Goal: Information Seeking & Learning: Learn about a topic

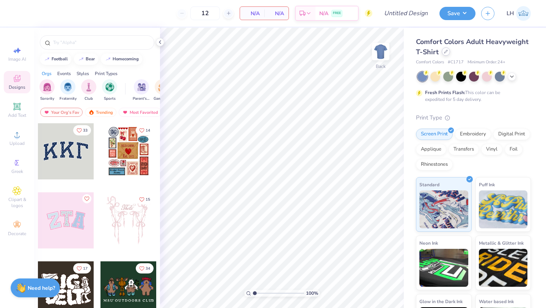
click at [448, 54] on div at bounding box center [446, 51] width 8 height 8
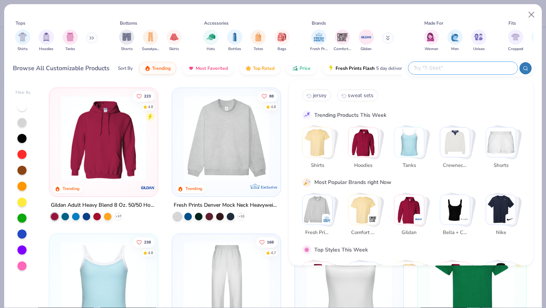
click at [464, 65] on input "text" at bounding box center [462, 68] width 99 height 9
paste input "R0593M"
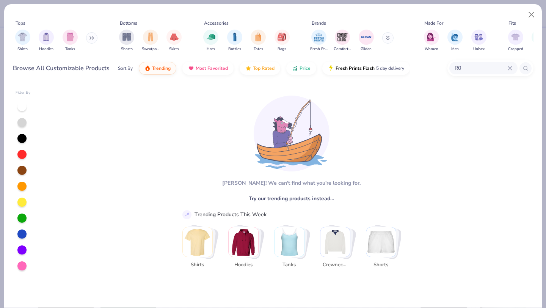
type input "R"
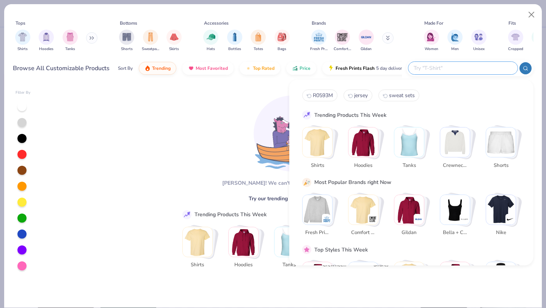
click at [390, 39] on button at bounding box center [387, 37] width 11 height 11
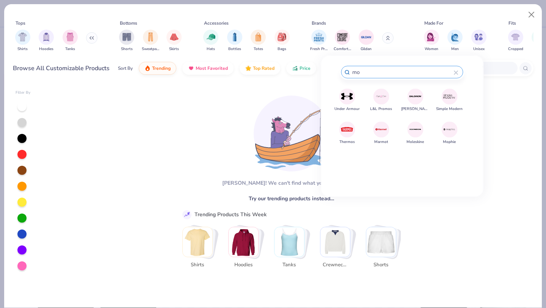
type input "m"
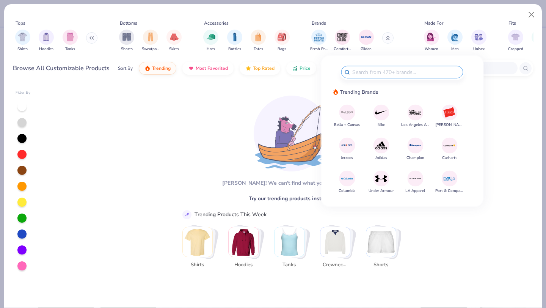
click at [226, 151] on div "[PERSON_NAME]! We can't find what you're looking for. Try our trending products…" at bounding box center [288, 195] width 226 height 215
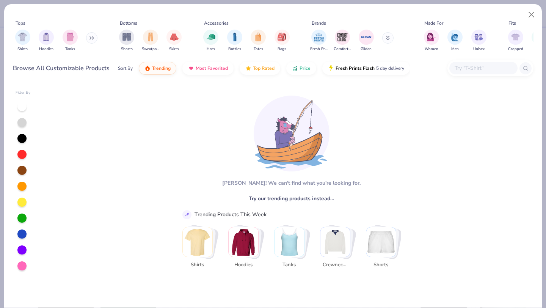
click at [474, 67] on input "text" at bounding box center [483, 68] width 58 height 9
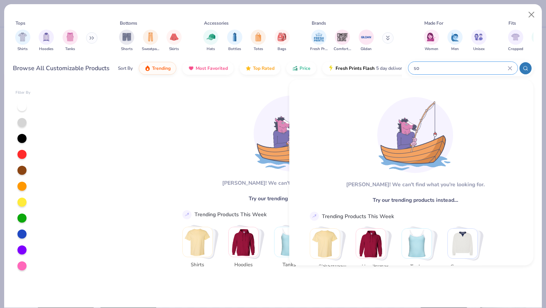
type input "s"
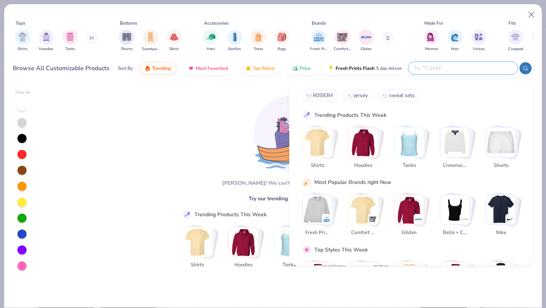
click at [177, 160] on div "[PERSON_NAME]! We can't find what you're looking for. Try our trending products…" at bounding box center [288, 195] width 226 height 215
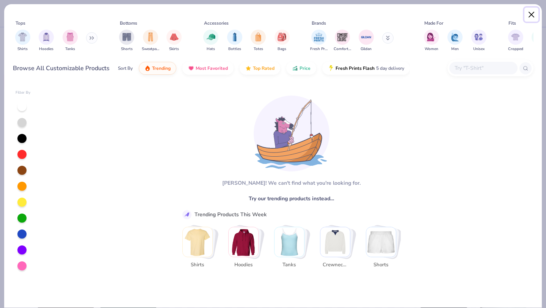
click at [529, 14] on button "Close" at bounding box center [531, 15] width 14 height 14
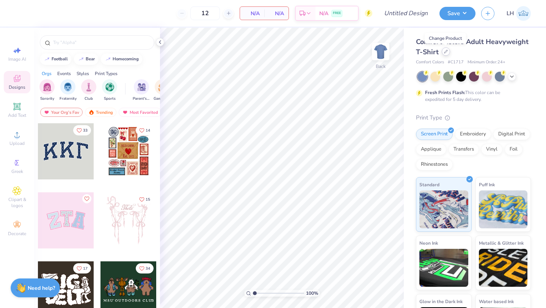
click at [444, 55] on div at bounding box center [446, 51] width 8 height 8
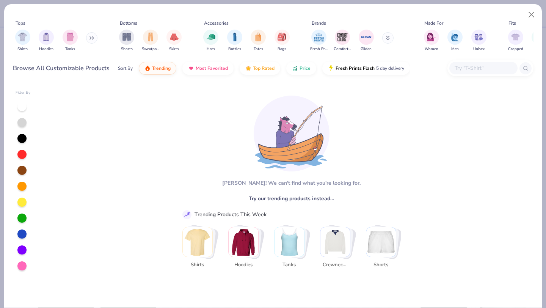
click at [389, 39] on icon at bounding box center [388, 38] width 4 height 5
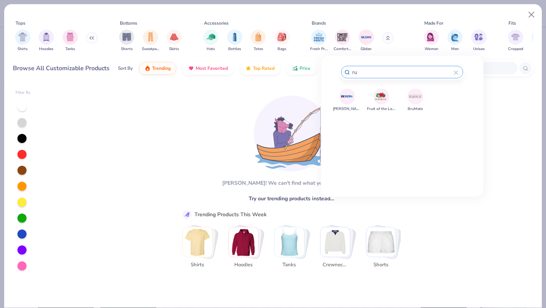
type input "ru"
click at [351, 94] on img at bounding box center [346, 96] width 13 height 13
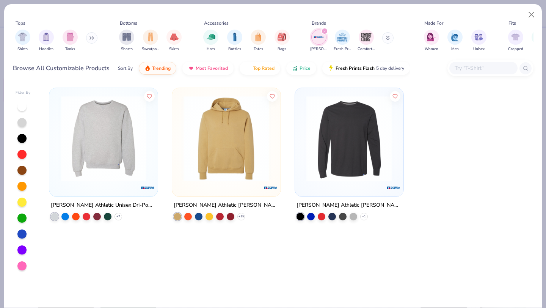
click at [88, 38] on button at bounding box center [91, 37] width 11 height 11
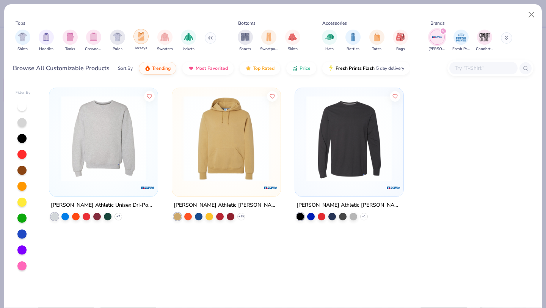
click at [135, 36] on div "filter for Jerseys" at bounding box center [140, 36] width 15 height 15
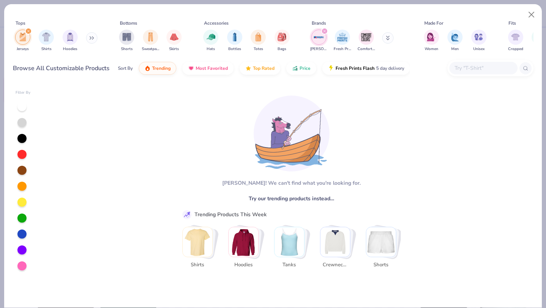
click at [322, 29] on div "filter for Russell Athletic" at bounding box center [324, 31] width 7 height 7
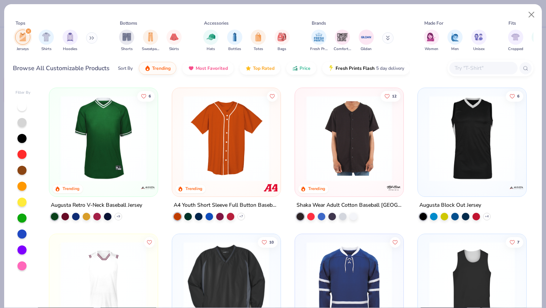
click at [28, 31] on icon "filter for Jerseys" at bounding box center [28, 31] width 2 height 2
